Goal: Transaction & Acquisition: Book appointment/travel/reservation

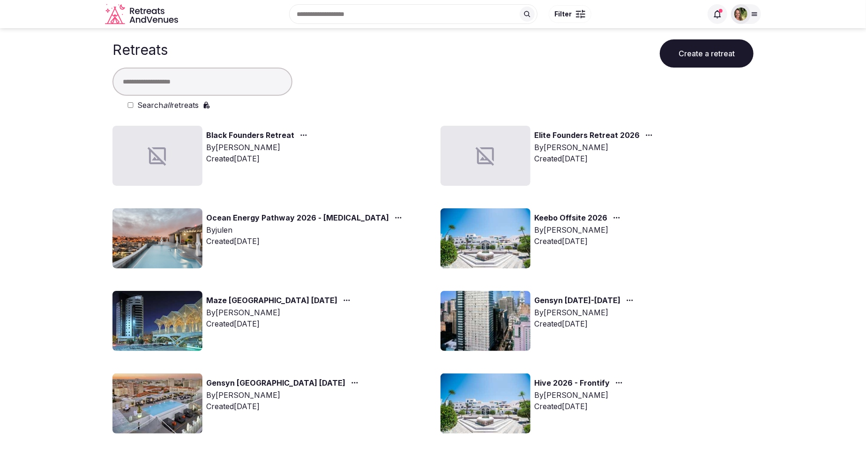
click at [212, 80] on input "text" at bounding box center [202, 81] width 180 height 28
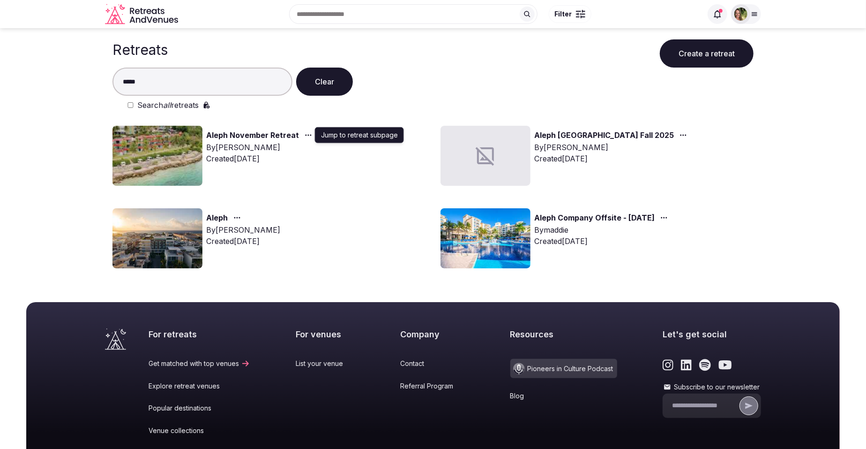
type input "*****"
click at [305, 132] on icon "button" at bounding box center [308, 134] width 7 height 7
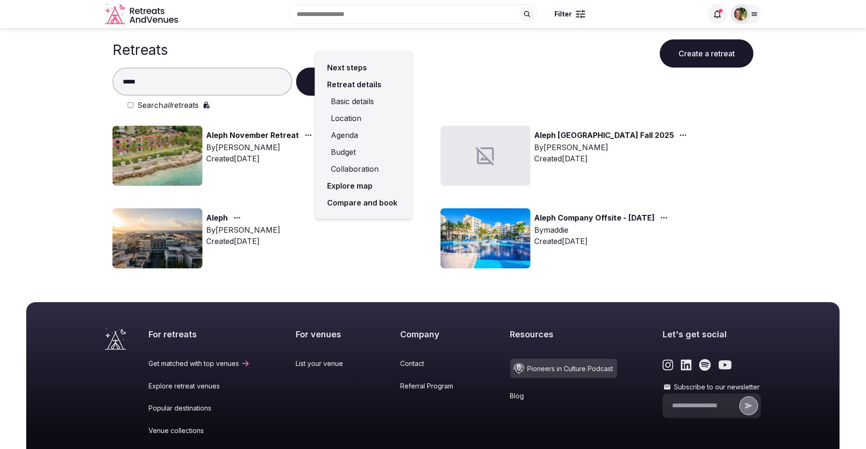
click at [351, 197] on link "Compare and book" at bounding box center [364, 202] width 82 height 17
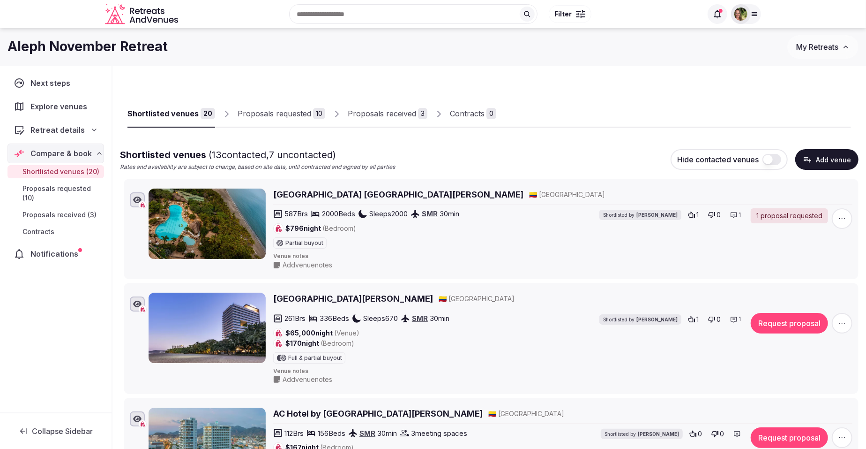
click at [390, 111] on div "Proposals received" at bounding box center [382, 113] width 68 height 11
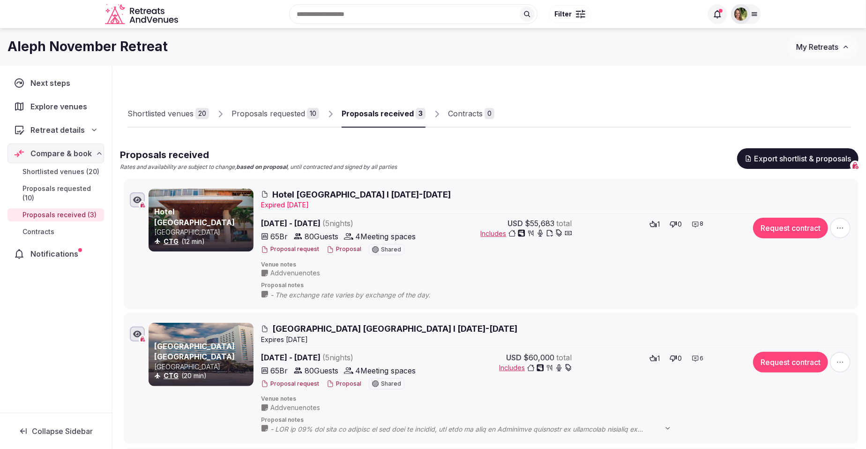
click at [338, 382] on button "Proposal" at bounding box center [344, 384] width 35 height 8
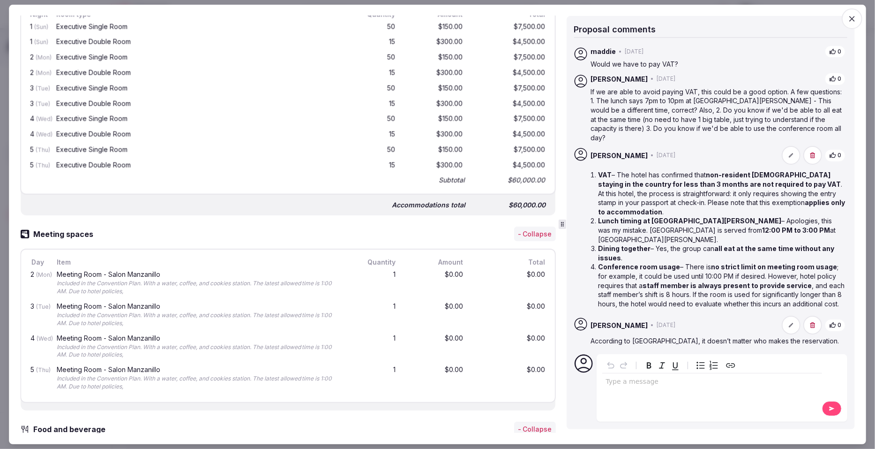
scroll to position [466, 0]
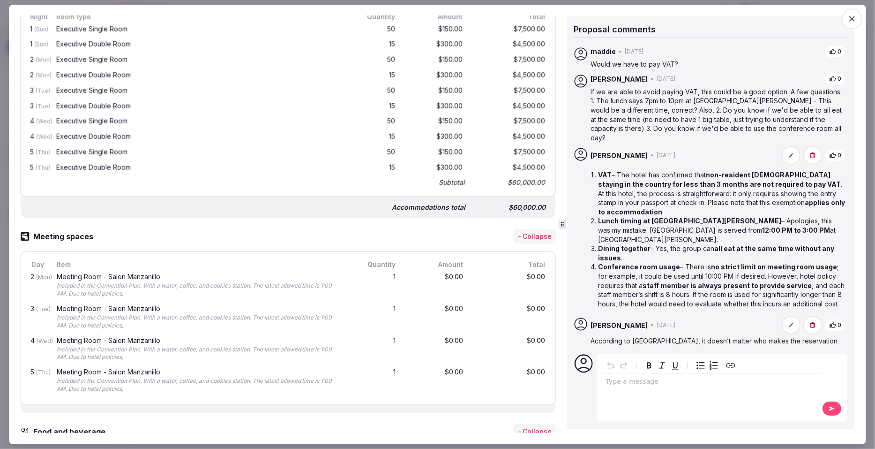
click at [156, 290] on div "Included in the Convention Plan. With a water, coffee, and cookies station. The…" at bounding box center [200, 290] width 286 height 16
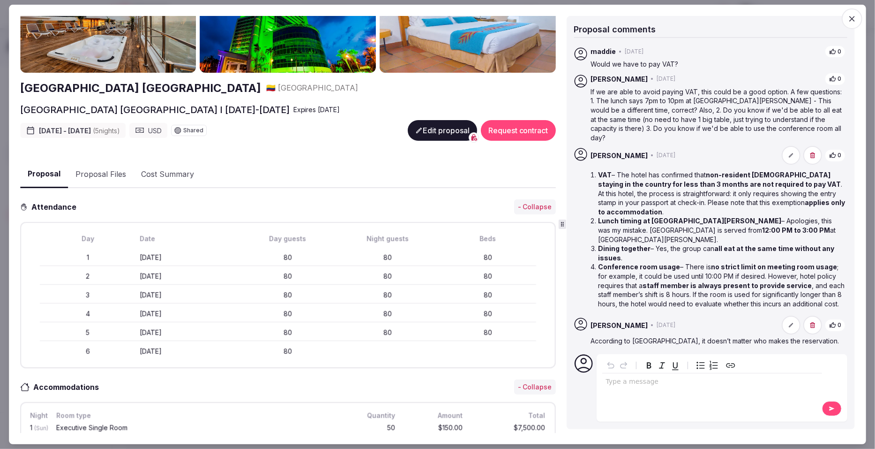
scroll to position [0, 0]
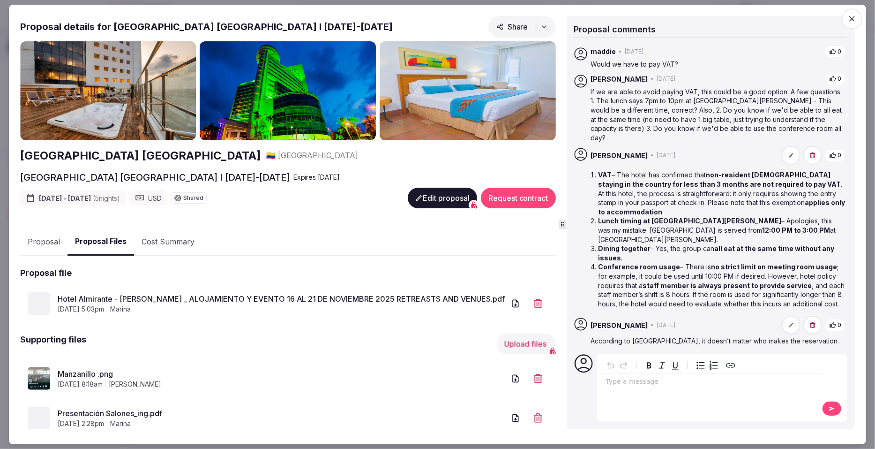
click at [95, 238] on button "Proposal Files" at bounding box center [100, 242] width 67 height 28
click at [209, 293] on link "Hotel Almirante - [PERSON_NAME] _ ALOJAMIENTO Y EVENTO 16 AL 21 DE NOVIEMBRE 20…" at bounding box center [282, 298] width 448 height 11
click at [847, 15] on span "button" at bounding box center [852, 18] width 21 height 21
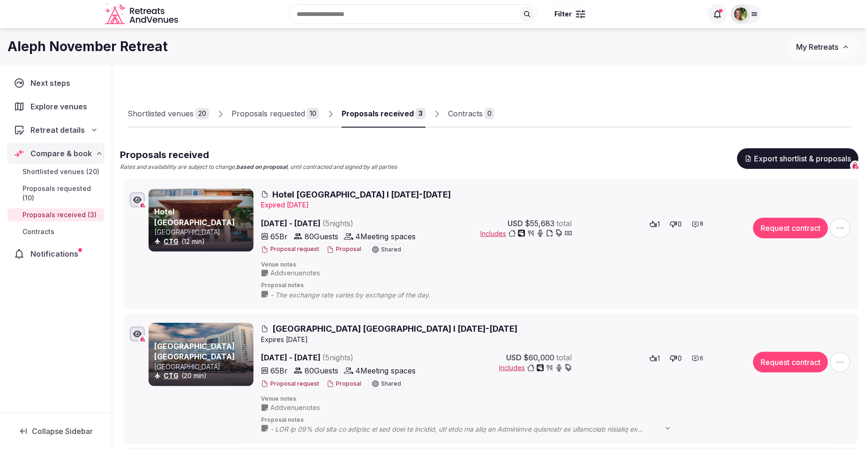
click at [832, 48] on span "My Retreats" at bounding box center [817, 46] width 42 height 9
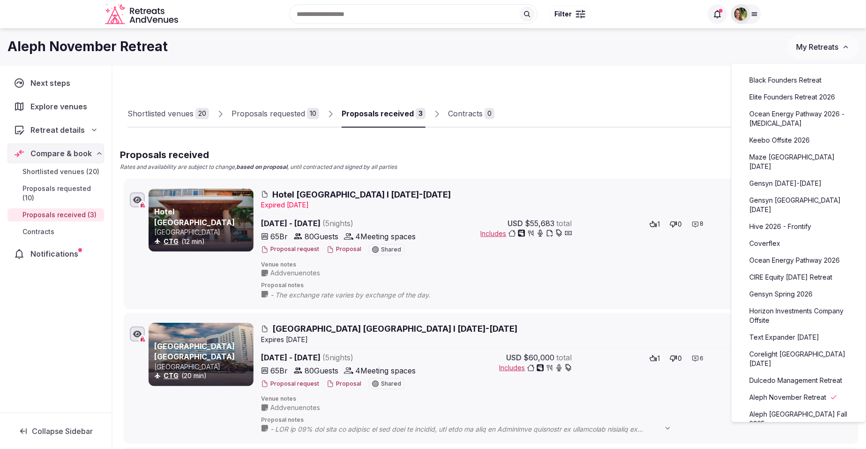
click at [798, 275] on link "CIRE Equity [DATE] Retreat" at bounding box center [798, 277] width 115 height 15
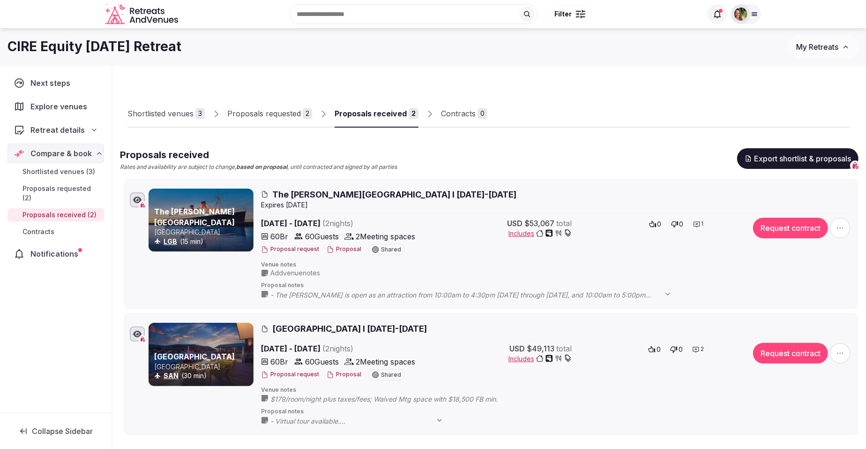
click at [335, 370] on button "Proposal" at bounding box center [344, 374] width 35 height 8
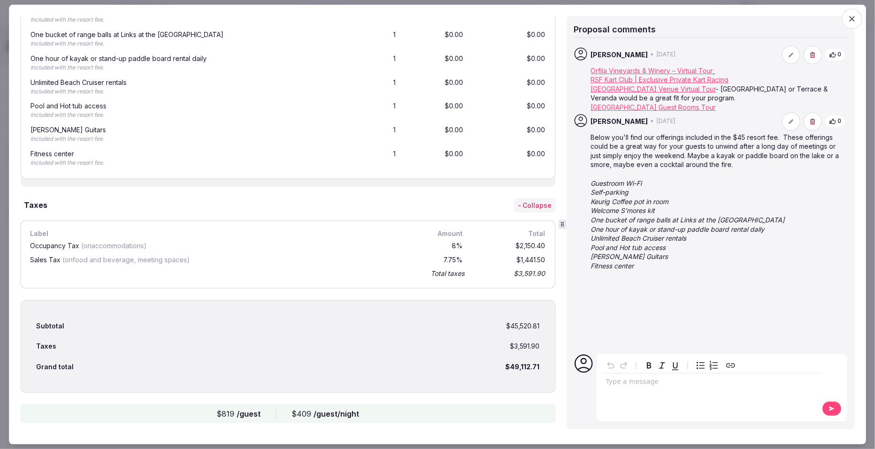
scroll to position [1109, 0]
